Goal: Information Seeking & Learning: Learn about a topic

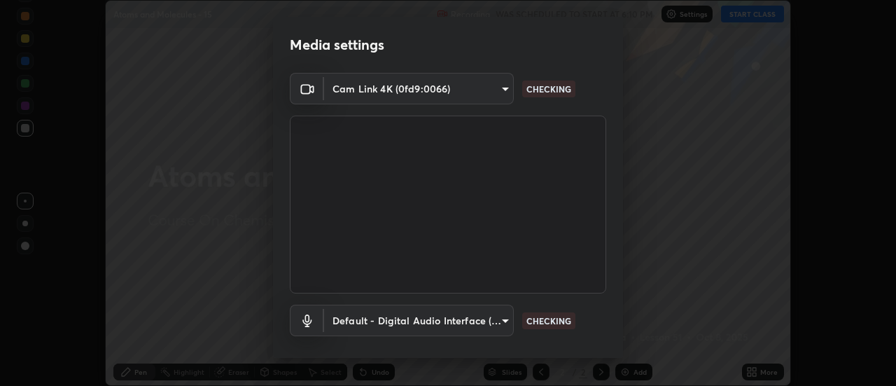
scroll to position [73, 0]
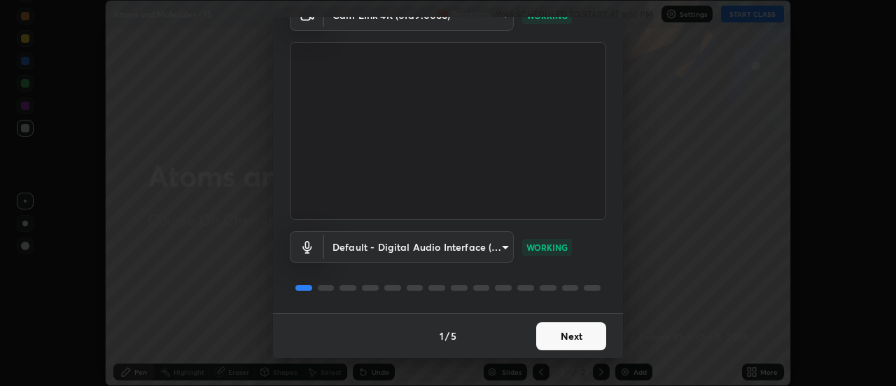
click at [565, 332] on button "Next" at bounding box center [571, 336] width 70 height 28
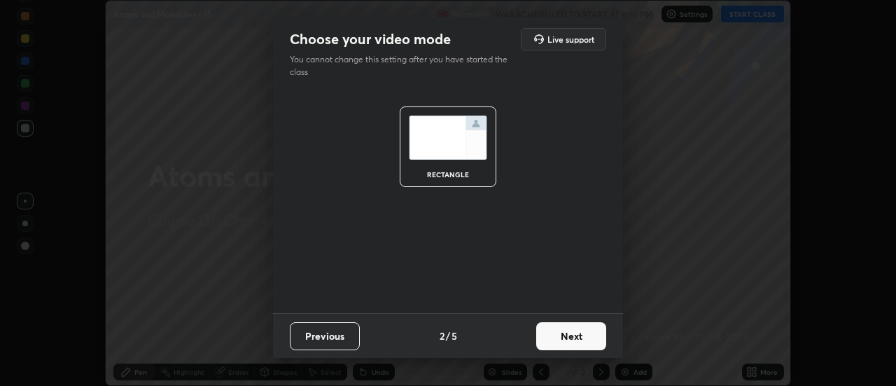
scroll to position [0, 0]
click at [564, 336] on button "Next" at bounding box center [571, 336] width 70 height 28
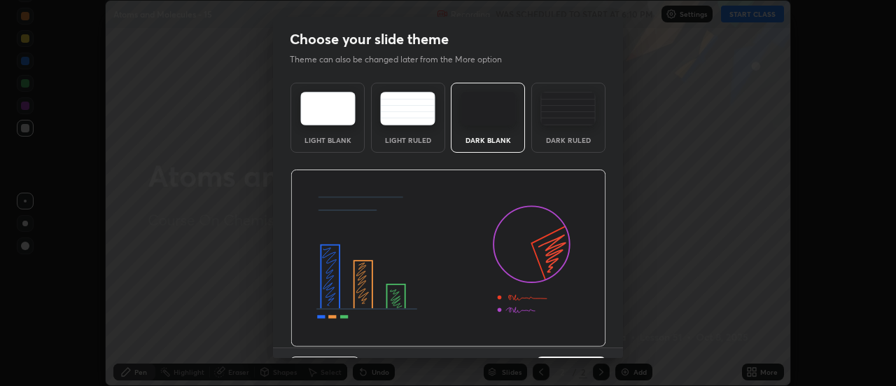
click at [561, 338] on img at bounding box center [448, 258] width 316 height 178
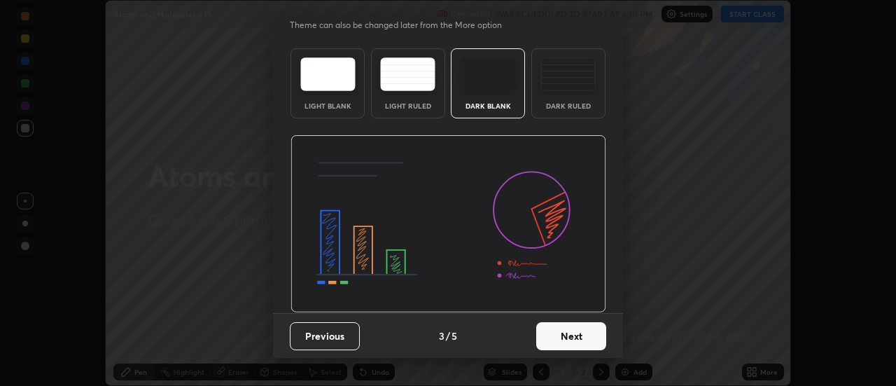
click at [566, 329] on button "Next" at bounding box center [571, 336] width 70 height 28
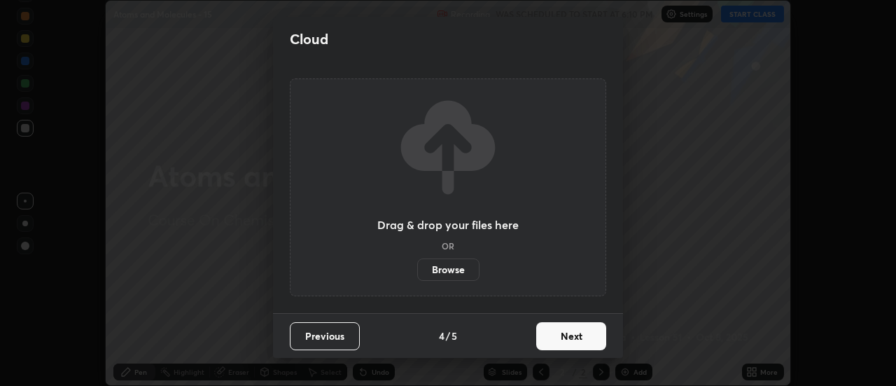
click at [565, 339] on button "Next" at bounding box center [571, 336] width 70 height 28
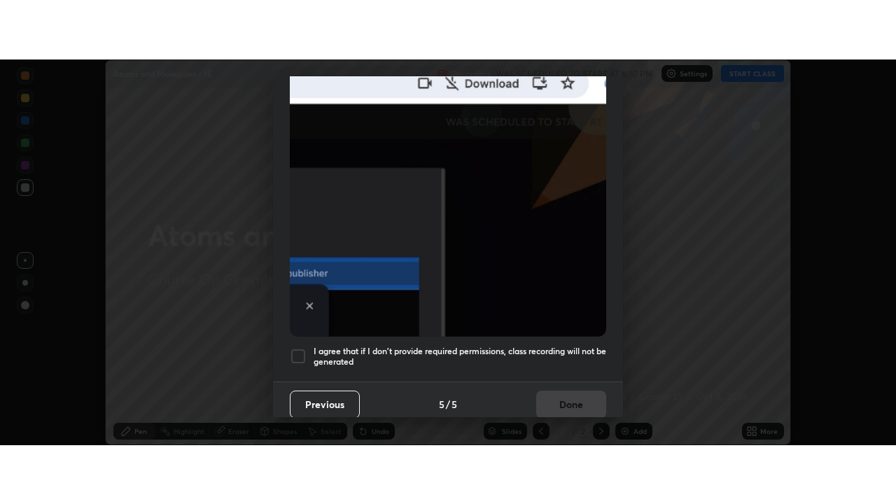
scroll to position [359, 0]
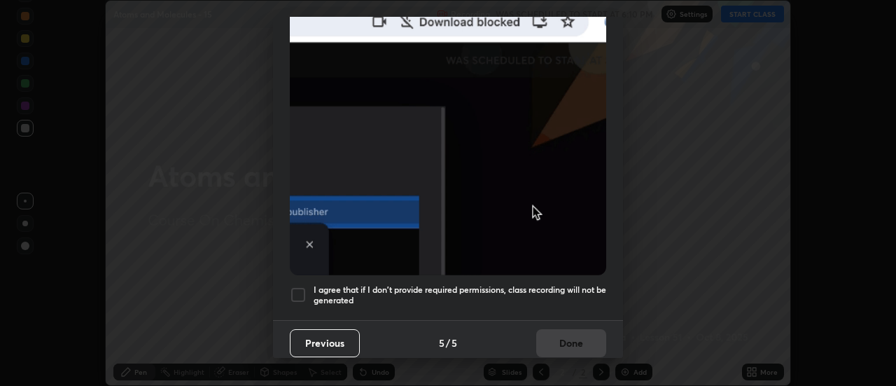
click at [302, 286] on div at bounding box center [298, 294] width 17 height 17
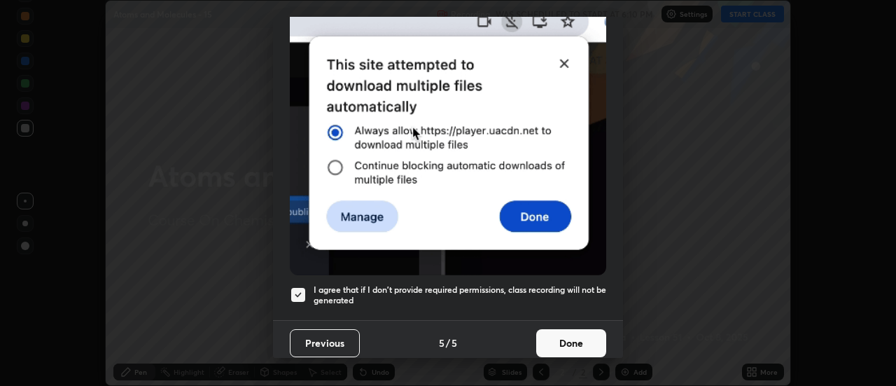
click at [551, 333] on button "Done" at bounding box center [571, 343] width 70 height 28
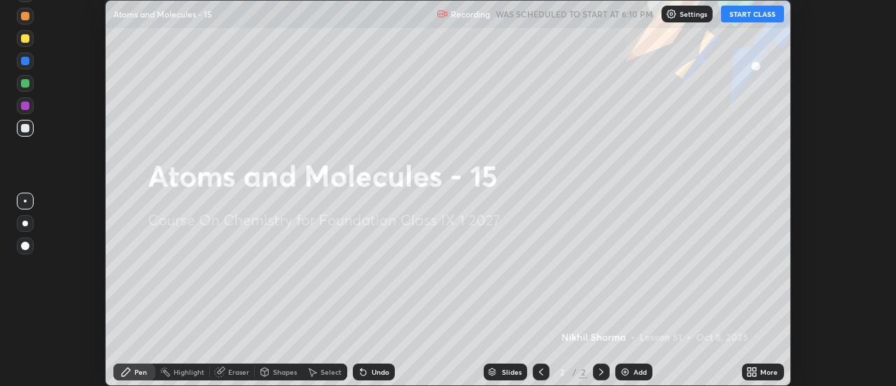
click at [637, 369] on div "Add" at bounding box center [639, 371] width 13 height 7
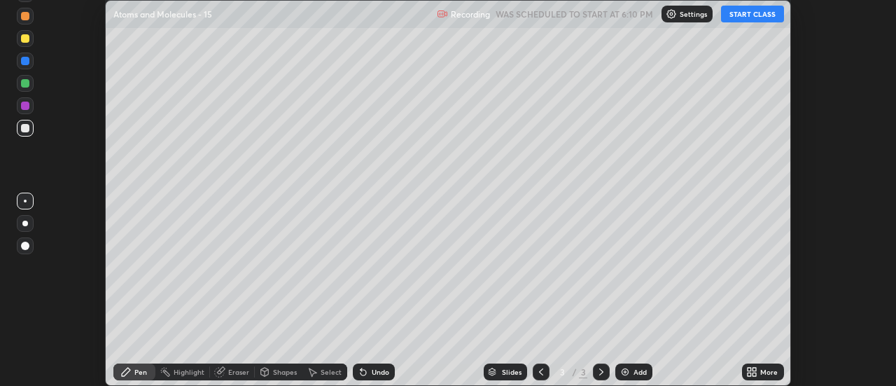
click at [756, 371] on icon at bounding box center [751, 371] width 11 height 11
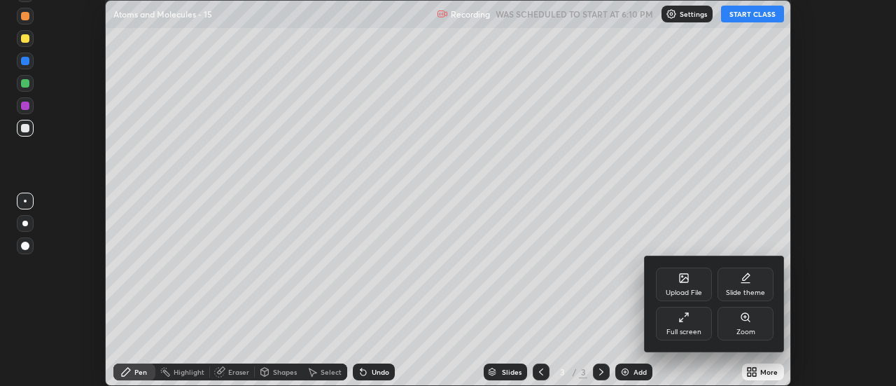
click at [686, 323] on div "Full screen" at bounding box center [684, 323] width 56 height 34
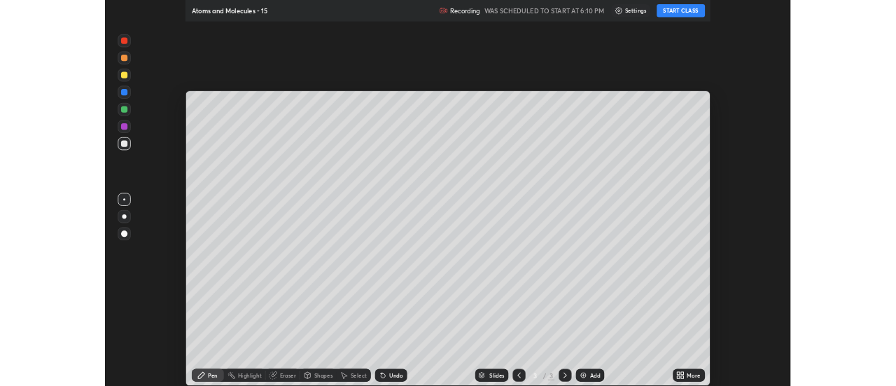
scroll to position [504, 896]
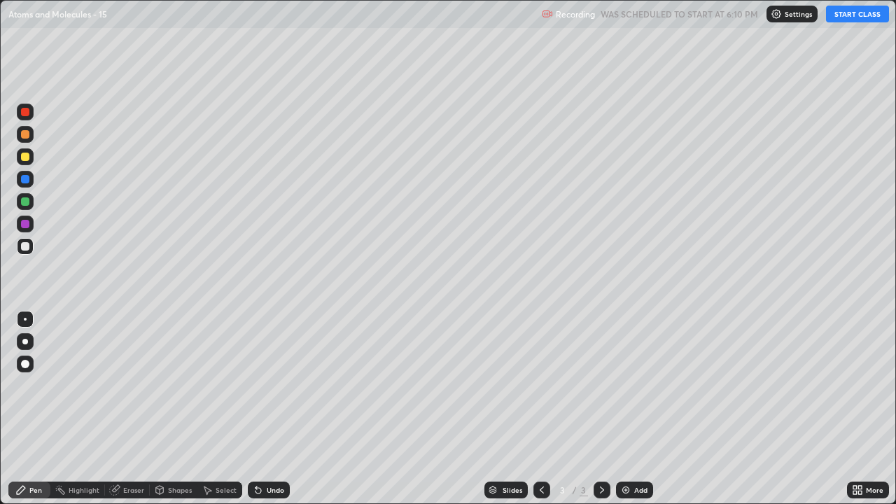
click at [841, 17] on button "START CLASS" at bounding box center [857, 14] width 63 height 17
click at [30, 204] on div at bounding box center [25, 201] width 17 height 17
click at [32, 249] on div at bounding box center [25, 246] width 17 height 17
click at [634, 385] on div "Add" at bounding box center [640, 489] width 13 height 7
click at [542, 385] on icon at bounding box center [541, 489] width 11 height 11
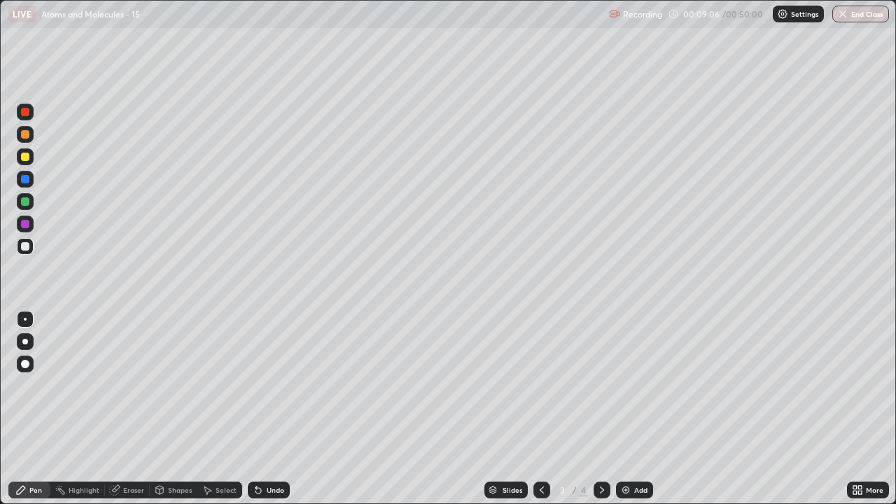
click at [599, 385] on icon at bounding box center [601, 489] width 11 height 11
click at [540, 385] on icon at bounding box center [541, 489] width 11 height 11
click at [29, 160] on div at bounding box center [25, 157] width 8 height 8
click at [28, 158] on div at bounding box center [25, 157] width 8 height 8
click at [276, 385] on div "Undo" at bounding box center [275, 489] width 17 height 7
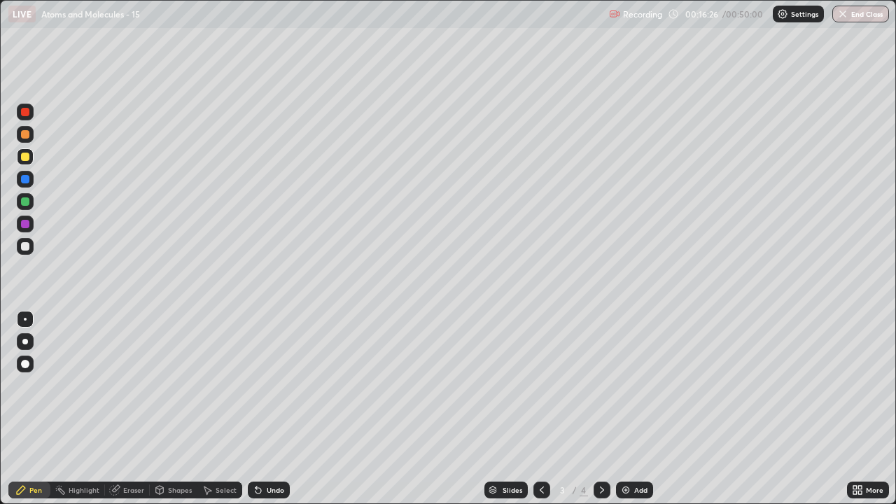
click at [272, 385] on div "Undo" at bounding box center [275, 489] width 17 height 7
click at [271, 385] on div "Undo" at bounding box center [275, 489] width 17 height 7
click at [267, 385] on div "Undo" at bounding box center [275, 489] width 17 height 7
click at [600, 385] on icon at bounding box center [602, 489] width 4 height 7
click at [540, 385] on icon at bounding box center [541, 489] width 11 height 11
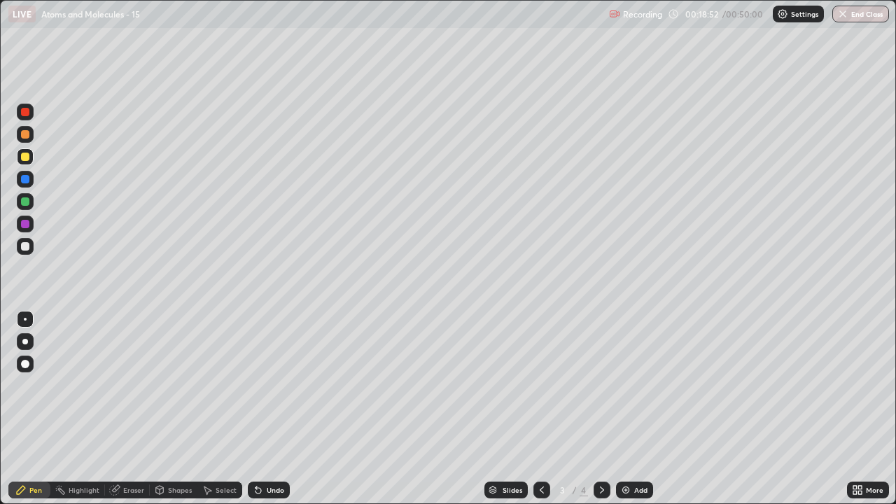
click at [28, 178] on div at bounding box center [25, 179] width 8 height 8
click at [600, 385] on icon at bounding box center [602, 489] width 4 height 7
click at [630, 385] on div "Add" at bounding box center [634, 489] width 37 height 17
click at [28, 158] on div at bounding box center [25, 157] width 8 height 8
click at [29, 246] on div at bounding box center [25, 246] width 8 height 8
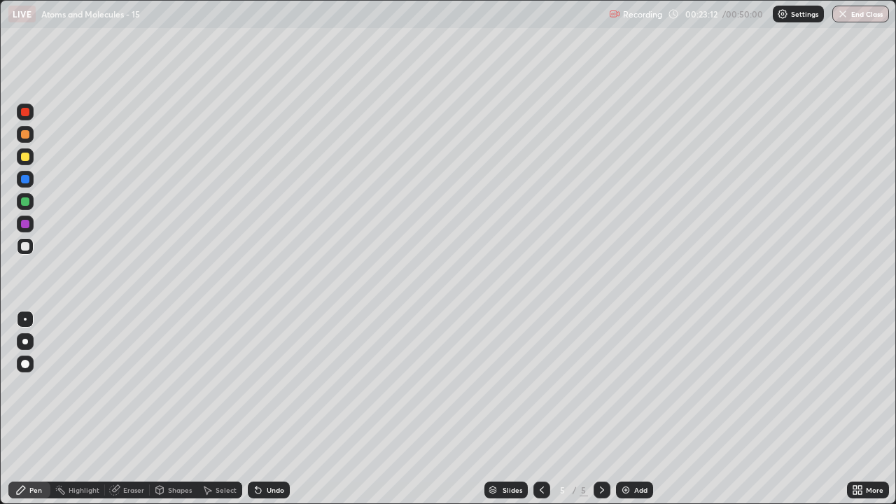
click at [277, 385] on div "Undo" at bounding box center [275, 489] width 17 height 7
click at [280, 385] on div "Undo" at bounding box center [275, 489] width 17 height 7
click at [281, 385] on div "Undo" at bounding box center [275, 489] width 17 height 7
click at [280, 385] on div "Undo" at bounding box center [275, 489] width 17 height 7
click at [28, 159] on div at bounding box center [25, 157] width 8 height 8
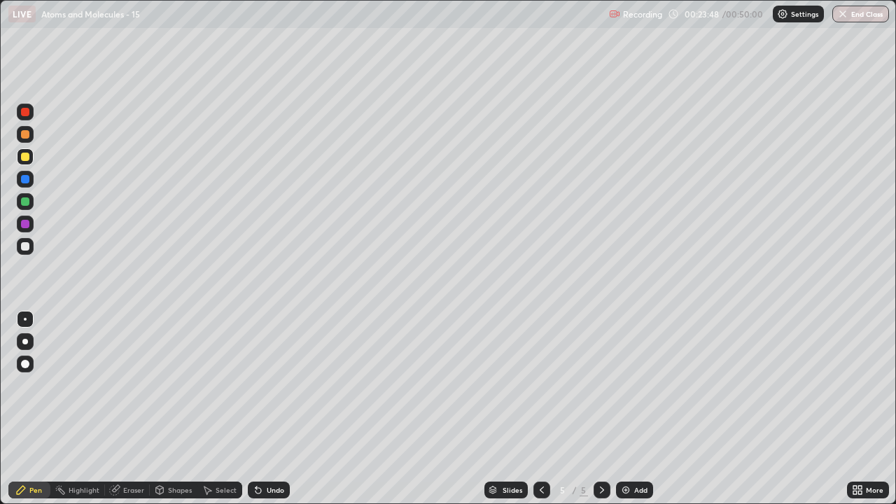
click at [27, 248] on div at bounding box center [25, 246] width 8 height 8
click at [28, 160] on div at bounding box center [25, 157] width 8 height 8
click at [277, 385] on div "Undo" at bounding box center [275, 489] width 17 height 7
click at [276, 385] on div "Undo" at bounding box center [269, 489] width 42 height 17
click at [274, 385] on div "Undo" at bounding box center [269, 489] width 42 height 17
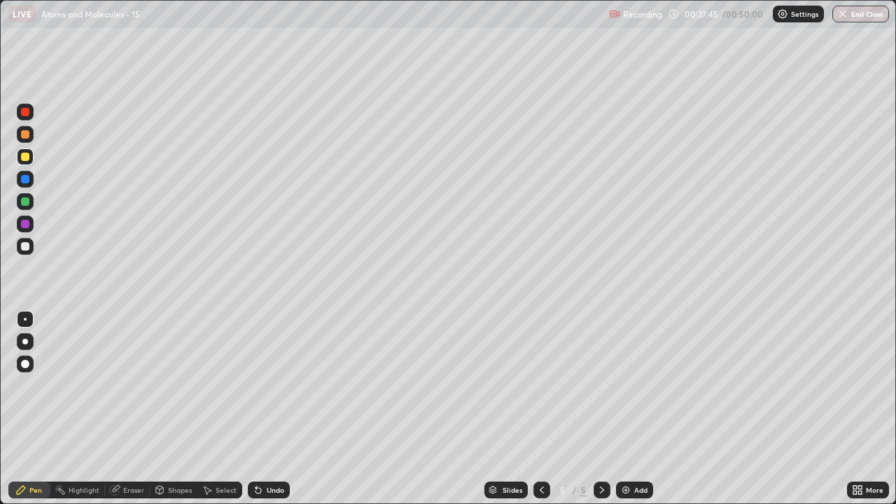
click at [273, 385] on div "Undo" at bounding box center [269, 489] width 42 height 17
click at [271, 385] on div "Undo" at bounding box center [275, 489] width 17 height 7
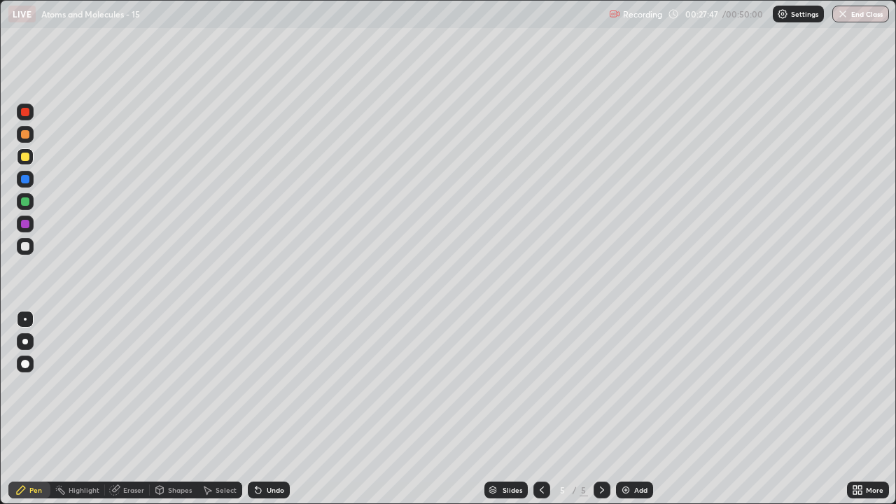
click at [271, 385] on div "Undo" at bounding box center [275, 489] width 17 height 7
click at [272, 385] on div "Undo" at bounding box center [275, 489] width 17 height 7
click at [274, 385] on div "Undo" at bounding box center [275, 489] width 17 height 7
click at [277, 385] on div "Undo" at bounding box center [275, 489] width 17 height 7
click at [275, 385] on div "Undo" at bounding box center [275, 489] width 17 height 7
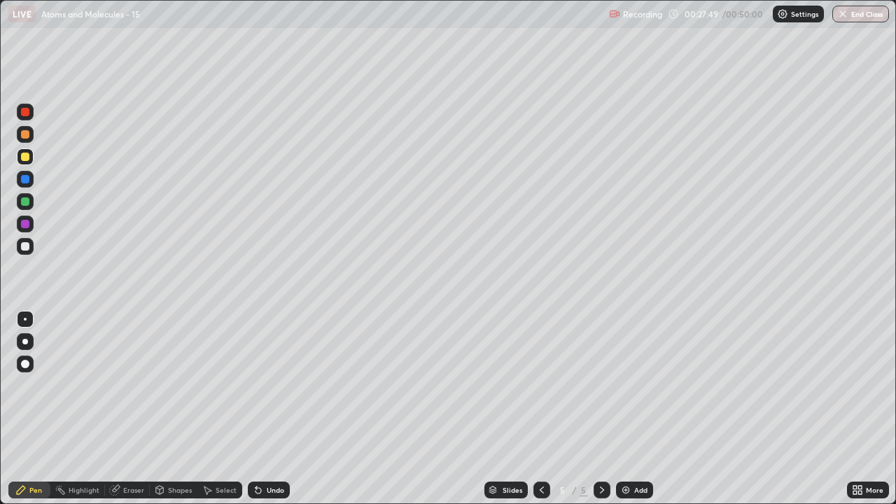
click at [274, 385] on div "Undo" at bounding box center [275, 489] width 17 height 7
click at [271, 385] on div "Undo" at bounding box center [275, 489] width 17 height 7
click at [269, 385] on div "Undo" at bounding box center [275, 489] width 17 height 7
click at [268, 385] on div "Undo" at bounding box center [275, 489] width 17 height 7
click at [271, 385] on div "Undo" at bounding box center [275, 489] width 17 height 7
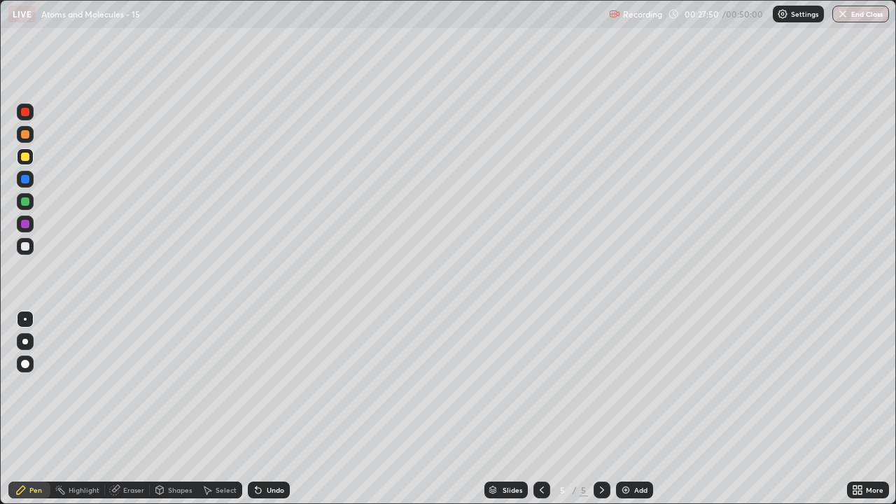
click at [271, 385] on div "Undo" at bounding box center [269, 489] width 42 height 17
click at [621, 385] on img at bounding box center [625, 489] width 11 height 11
click at [539, 385] on icon at bounding box center [541, 489] width 11 height 11
click at [27, 247] on div at bounding box center [25, 246] width 8 height 8
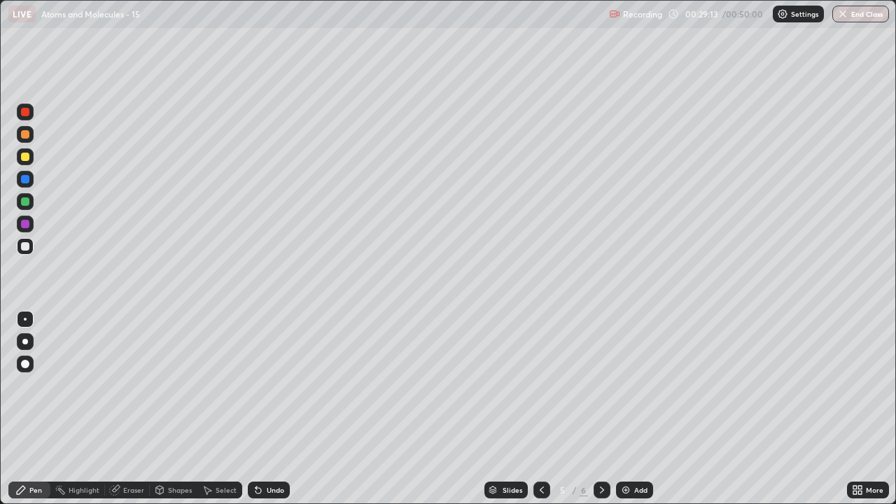
click at [28, 204] on div at bounding box center [25, 201] width 8 height 8
click at [274, 385] on div "Undo" at bounding box center [275, 489] width 17 height 7
click at [276, 385] on div "Undo" at bounding box center [275, 489] width 17 height 7
click at [277, 385] on div "Undo" at bounding box center [275, 489] width 17 height 7
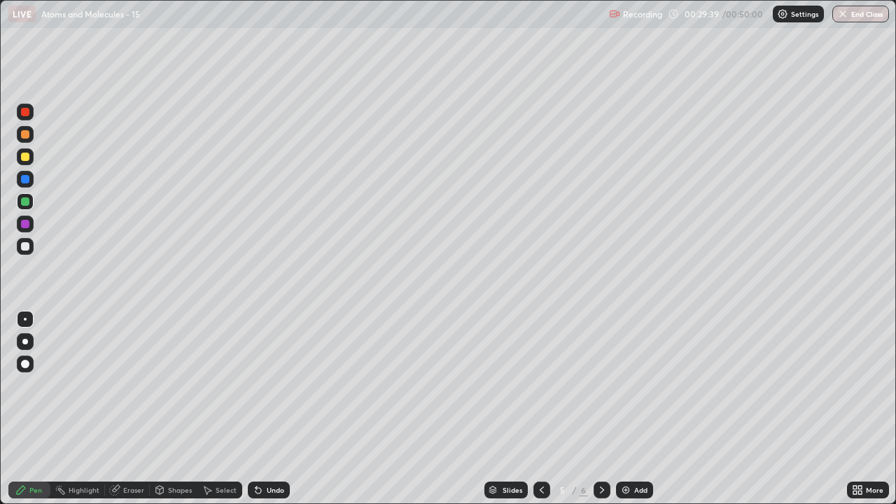
click at [279, 385] on div "Undo" at bounding box center [275, 489] width 17 height 7
click at [278, 385] on div "Undo" at bounding box center [275, 489] width 17 height 7
click at [280, 385] on div "Undo" at bounding box center [275, 489] width 17 height 7
click at [283, 385] on div "Undo" at bounding box center [269, 489] width 42 height 17
click at [282, 385] on div "Undo" at bounding box center [269, 489] width 42 height 17
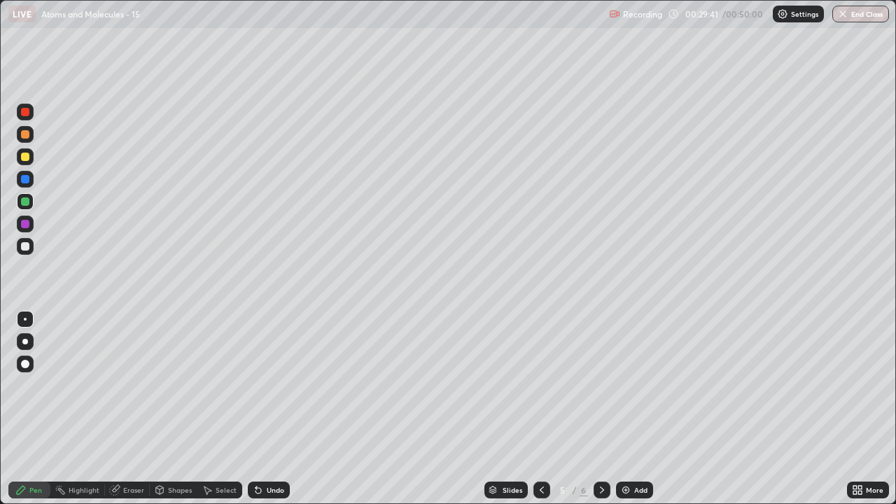
click at [281, 385] on div "Undo" at bounding box center [275, 489] width 17 height 7
click at [280, 385] on div "Undo" at bounding box center [269, 489] width 42 height 17
click at [633, 385] on div "Add" at bounding box center [634, 489] width 37 height 17
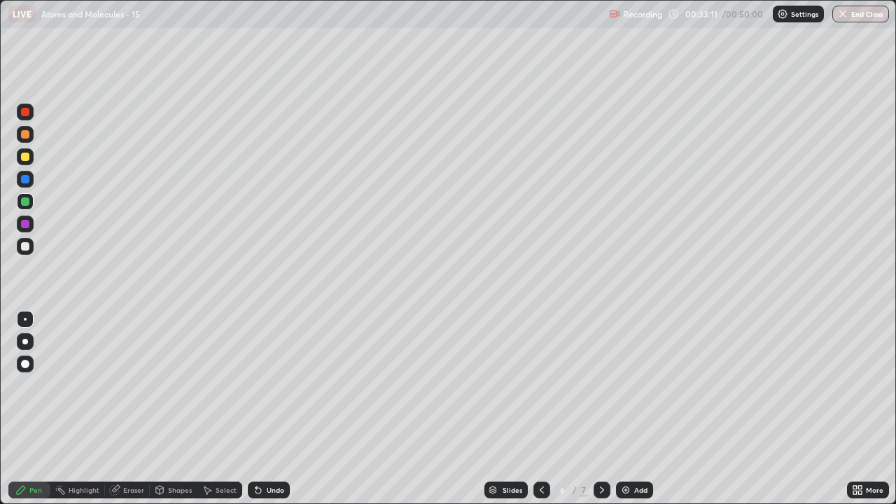
click at [539, 385] on icon at bounding box center [541, 489] width 11 height 11
click at [600, 385] on icon at bounding box center [601, 489] width 11 height 11
click at [25, 157] on div at bounding box center [25, 157] width 8 height 8
click at [30, 246] on div at bounding box center [25, 246] width 17 height 17
click at [31, 162] on div at bounding box center [25, 156] width 17 height 17
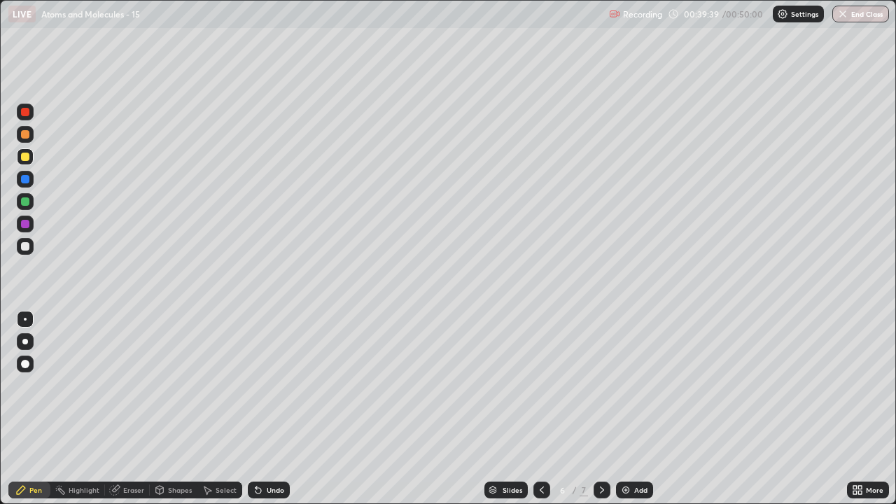
click at [30, 248] on div at bounding box center [25, 246] width 17 height 17
click at [213, 385] on div "Select" at bounding box center [219, 489] width 45 height 17
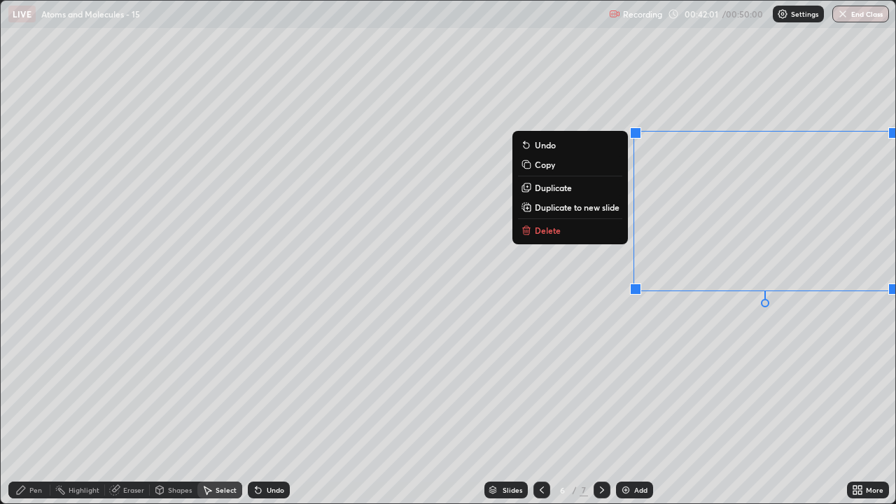
click at [598, 230] on button "Delete" at bounding box center [570, 230] width 104 height 17
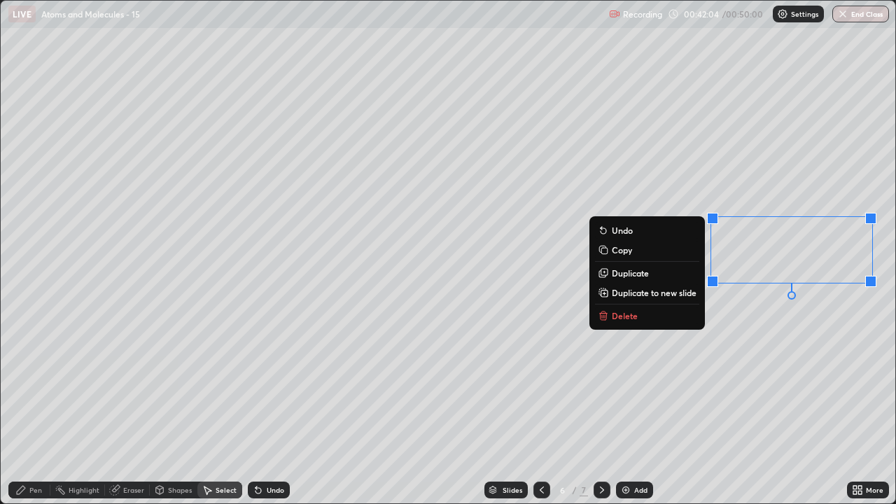
click at [654, 311] on button "Delete" at bounding box center [647, 315] width 104 height 17
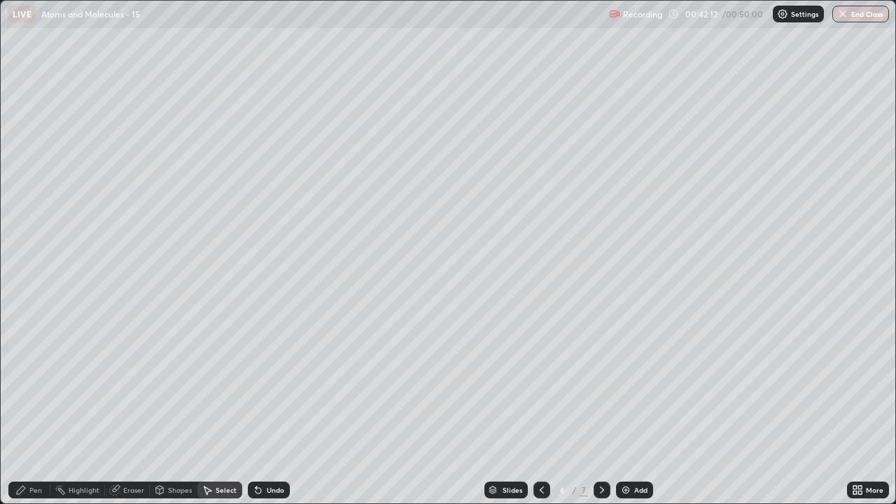
click at [34, 385] on div "Pen" at bounding box center [29, 489] width 42 height 17
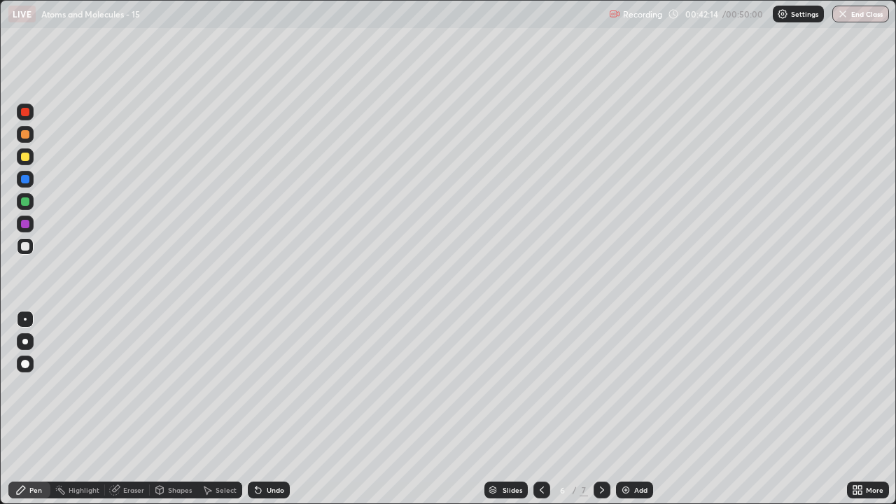
click at [27, 248] on div at bounding box center [25, 246] width 8 height 8
click at [27, 202] on div at bounding box center [25, 201] width 8 height 8
click at [224, 385] on div "Select" at bounding box center [225, 489] width 21 height 7
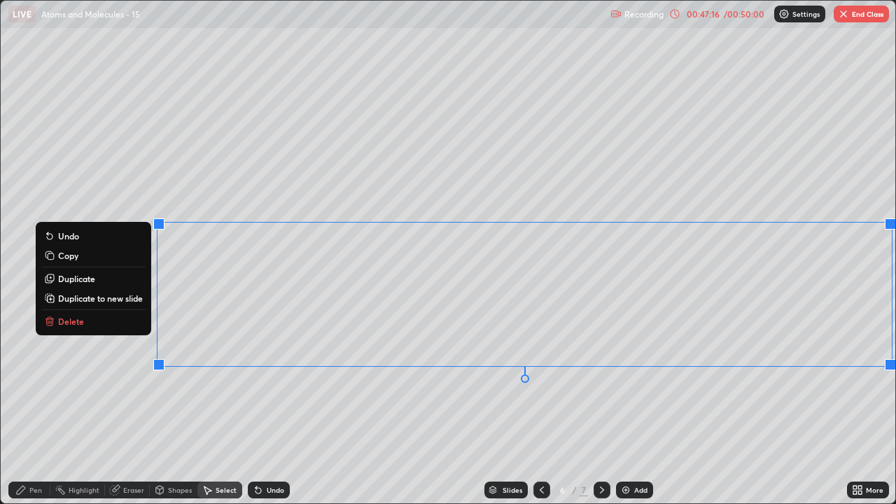
click at [278, 385] on div "Undo" at bounding box center [275, 489] width 17 height 7
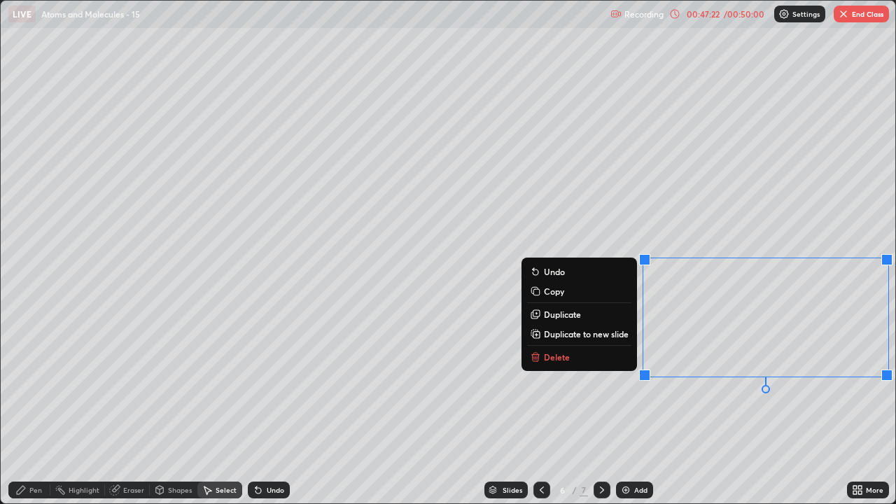
click at [600, 359] on button "Delete" at bounding box center [579, 356] width 104 height 17
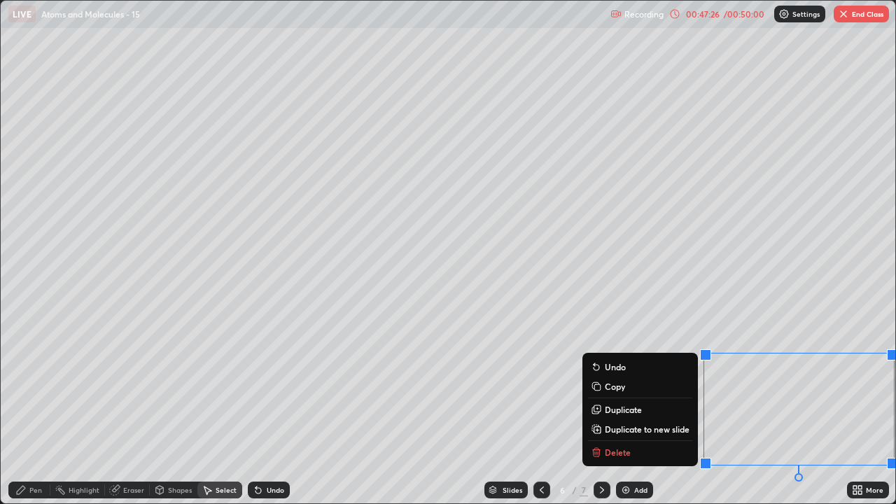
click at [644, 385] on button "Delete" at bounding box center [640, 452] width 104 height 17
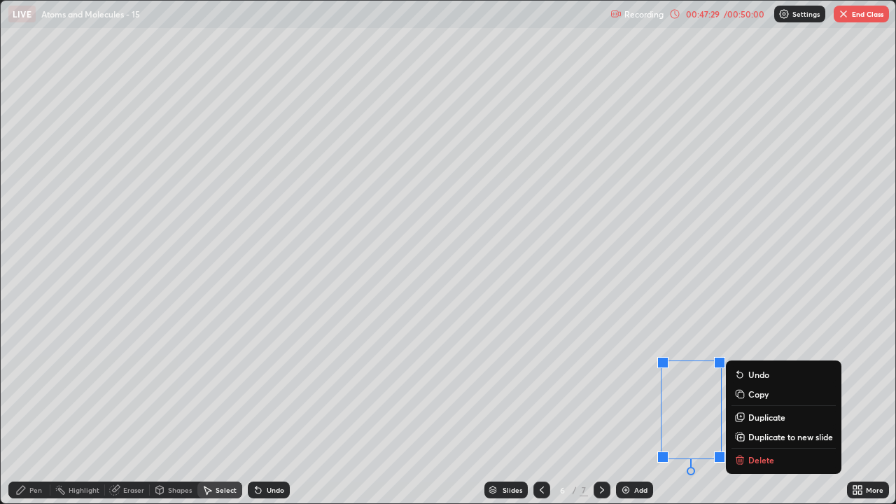
click at [747, 385] on button "Delete" at bounding box center [783, 459] width 104 height 17
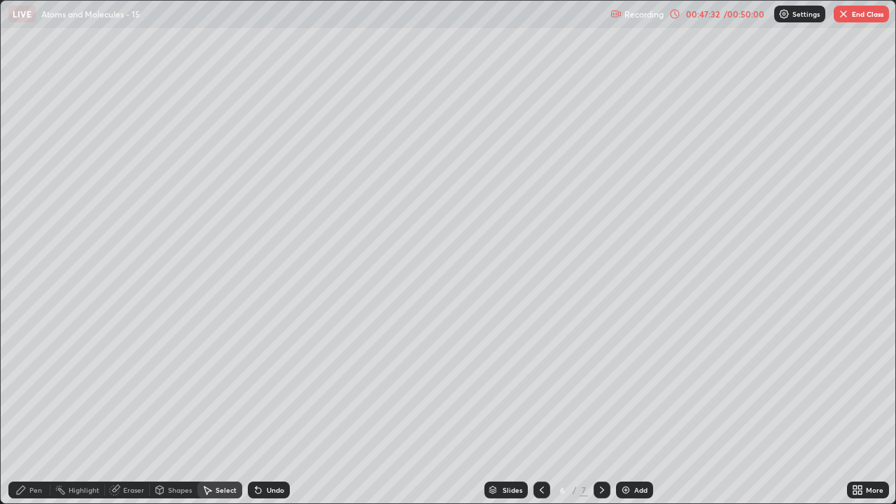
click at [125, 385] on div "Eraser" at bounding box center [133, 489] width 21 height 7
click at [38, 385] on div "Pen" at bounding box center [35, 489] width 13 height 7
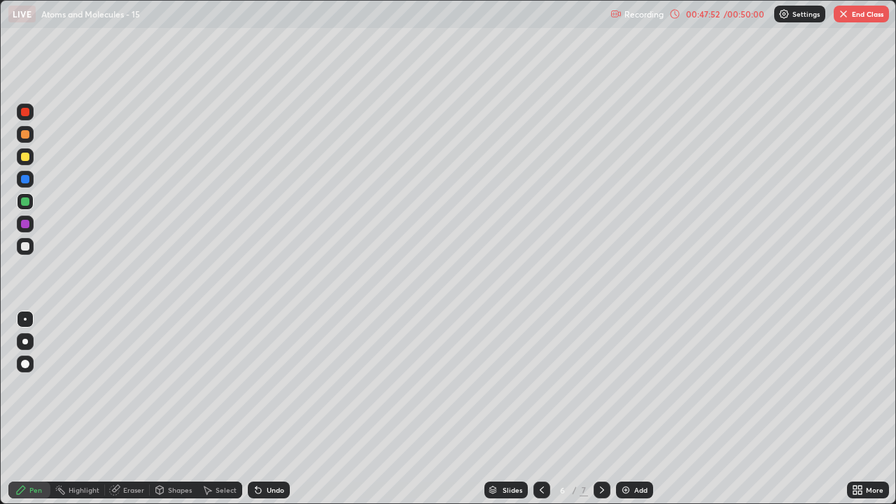
click at [33, 250] on div at bounding box center [25, 246] width 17 height 17
click at [842, 17] on img "button" at bounding box center [843, 13] width 11 height 11
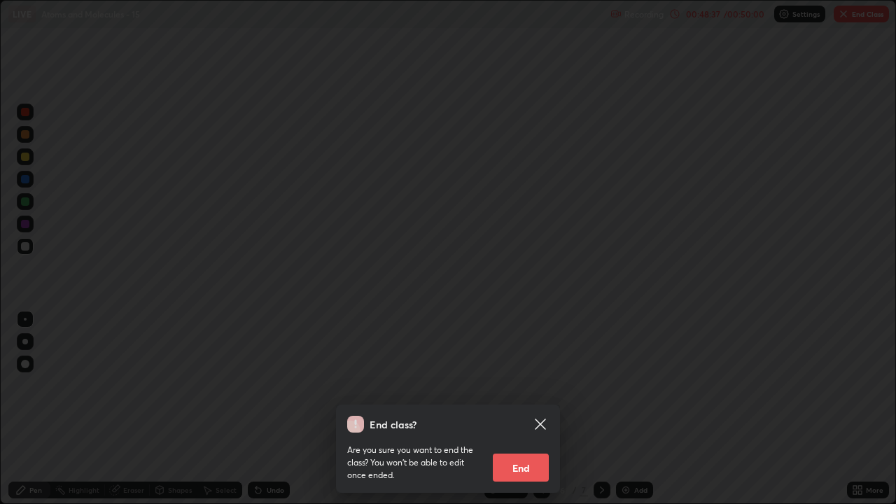
click at [541, 385] on button "End" at bounding box center [521, 467] width 56 height 28
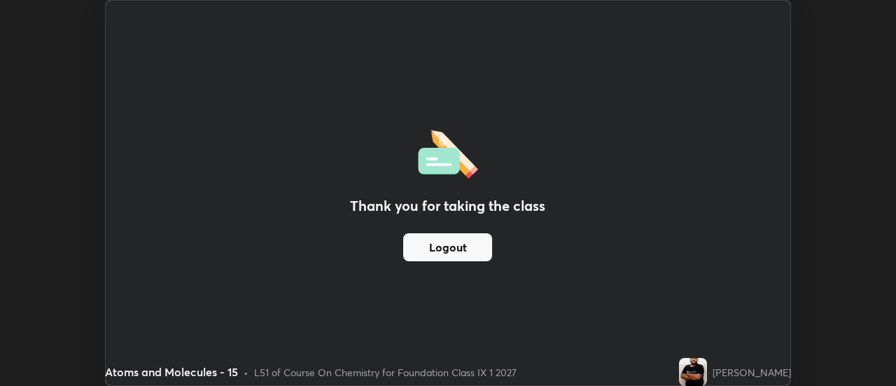
scroll to position [69582, 69072]
